Goal: Information Seeking & Learning: Check status

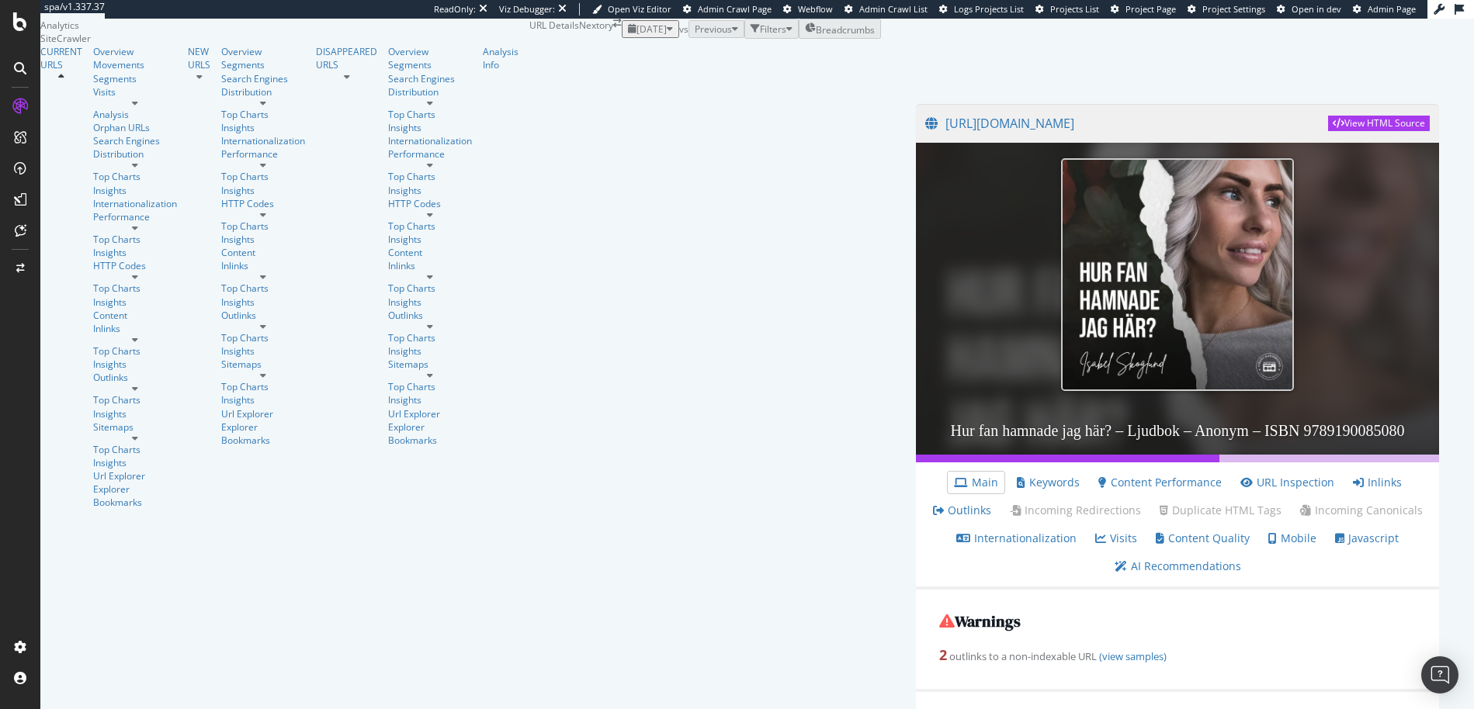
scroll to position [2034, 0]
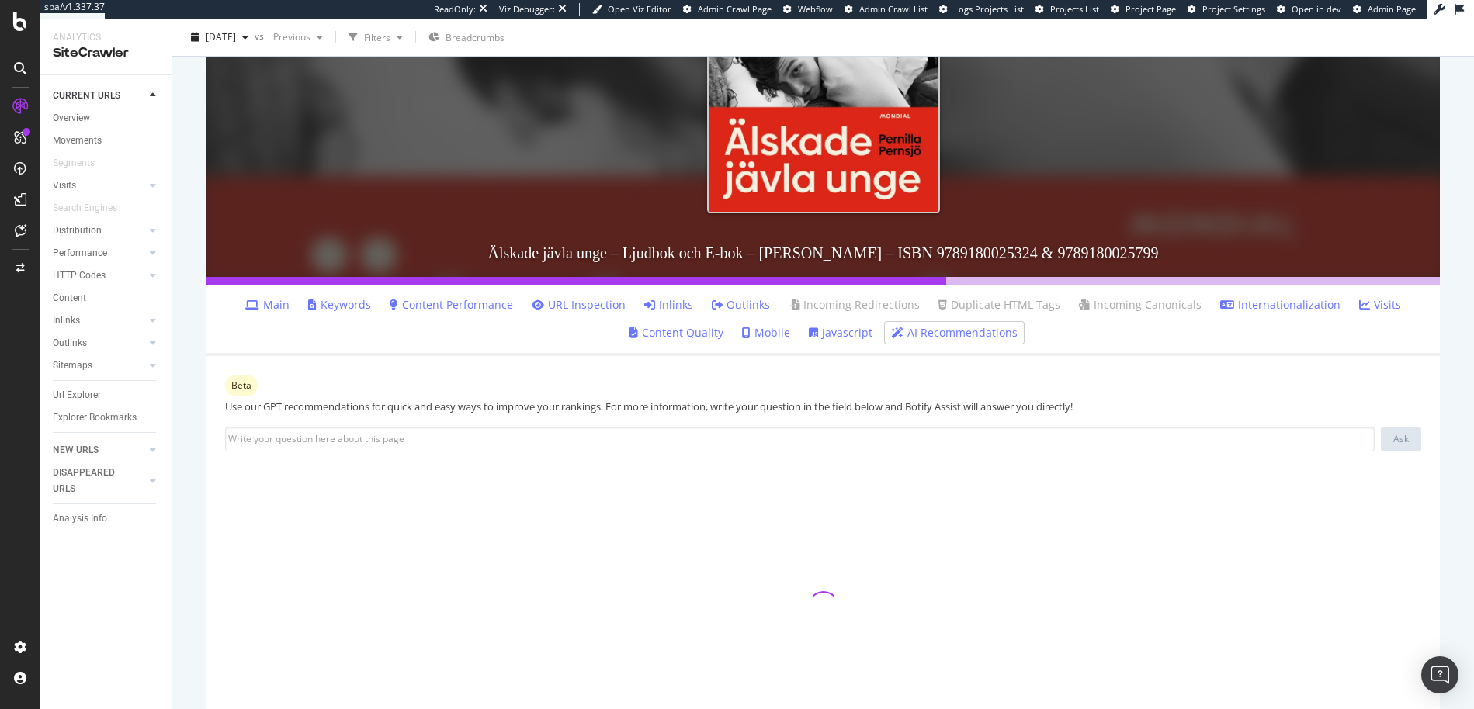
scroll to position [345, 0]
